Goal: Complete application form

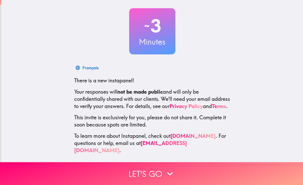
scroll to position [25, 0]
click at [176, 171] on button "Let's go" at bounding box center [151, 173] width 303 height 23
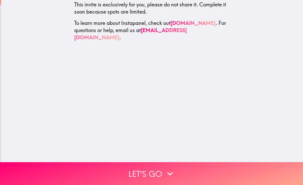
scroll to position [0, 0]
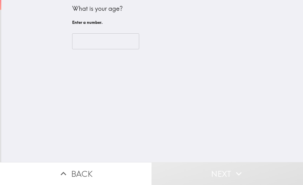
click at [129, 42] on input "number" at bounding box center [105, 41] width 67 height 16
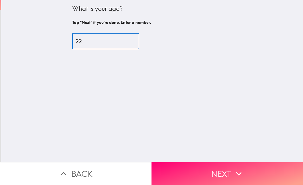
type input "22"
click at [230, 168] on button "Next" at bounding box center [226, 173] width 151 height 23
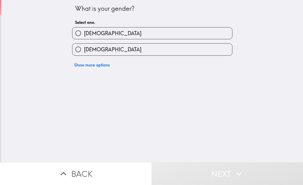
click at [187, 44] on label "[DEMOGRAPHIC_DATA]" at bounding box center [152, 50] width 160 height 12
click at [84, 44] on input "[DEMOGRAPHIC_DATA]" at bounding box center [78, 50] width 12 height 12
radio input "true"
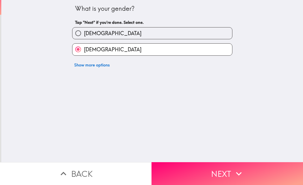
click at [213, 170] on button "Next" at bounding box center [226, 173] width 151 height 23
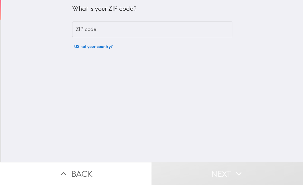
click at [203, 28] on input "ZIP code" at bounding box center [152, 30] width 160 height 16
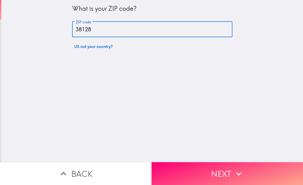
type input "38128"
click at [225, 172] on button "Next" at bounding box center [226, 173] width 151 height 23
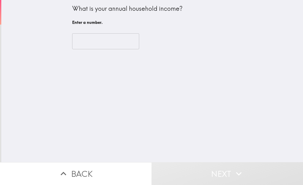
click at [130, 41] on input "number" at bounding box center [105, 41] width 67 height 16
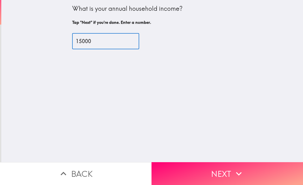
type input "15000"
click at [200, 172] on button "Next" at bounding box center [226, 173] width 151 height 23
